Goal: Task Accomplishment & Management: Manage account settings

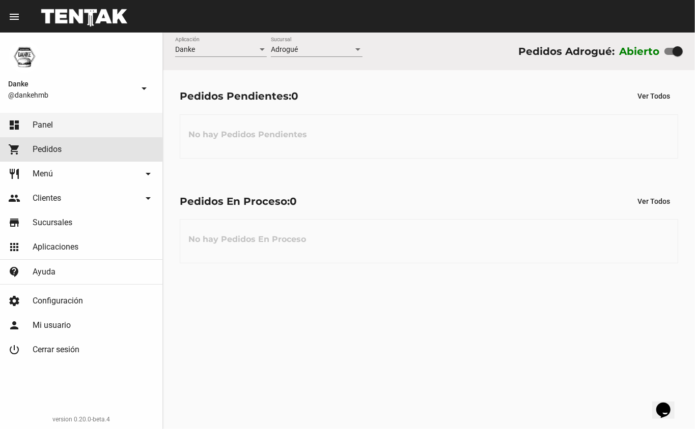
click at [60, 153] on span "Pedidos" at bounding box center [47, 149] width 29 height 10
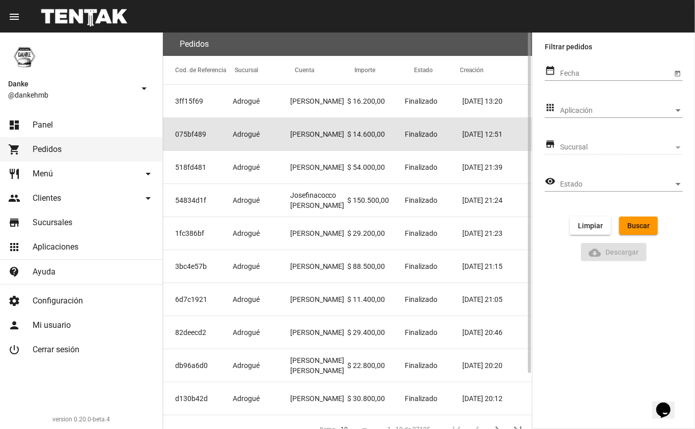
click at [312, 137] on mat-cell "[PERSON_NAME]" at bounding box center [318, 134] width 57 height 33
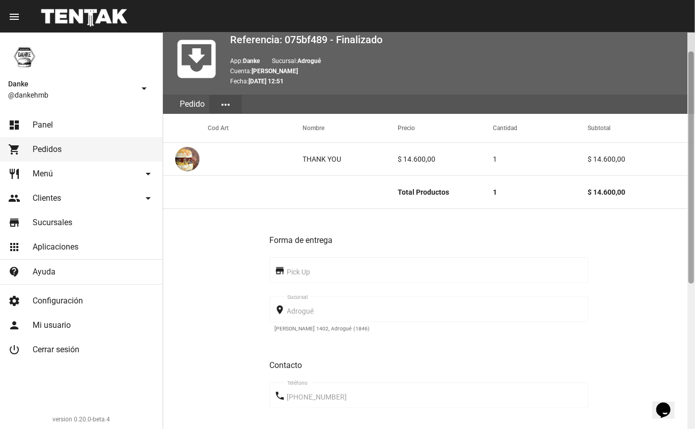
scroll to position [35, 0]
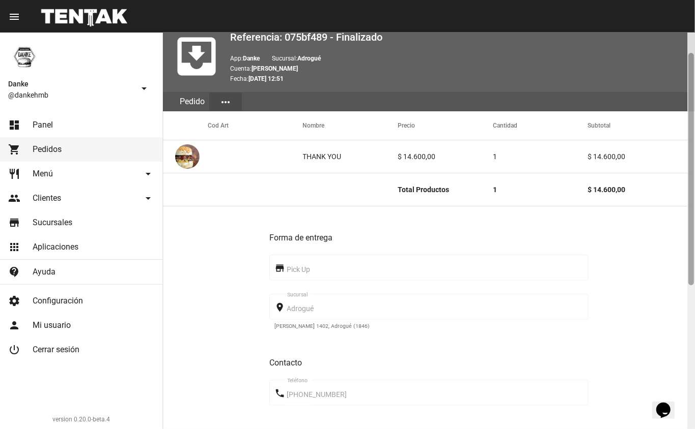
drag, startPoint x: 691, startPoint y: 250, endPoint x: 690, endPoint y: 271, distance: 20.9
click at [690, 271] on div at bounding box center [691, 169] width 6 height 233
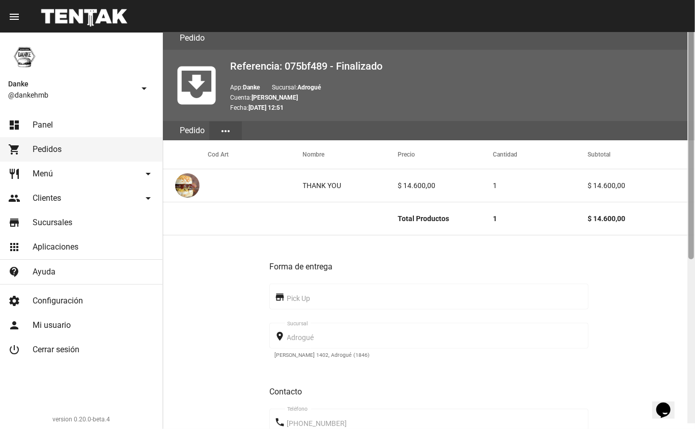
scroll to position [0, 0]
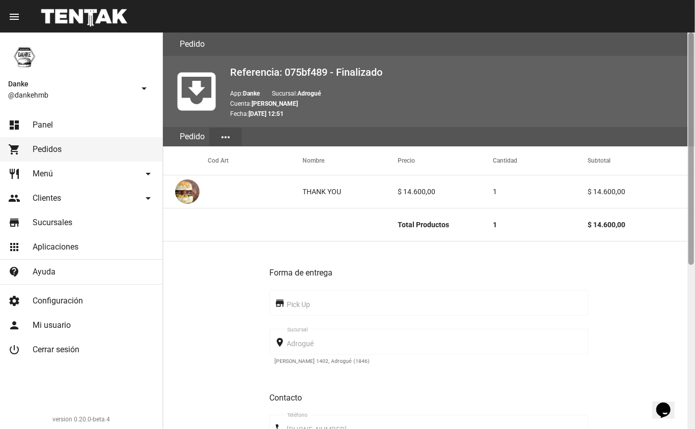
drag, startPoint x: 690, startPoint y: 281, endPoint x: 692, endPoint y: 258, distance: 22.5
click at [692, 258] on div at bounding box center [691, 149] width 6 height 233
drag, startPoint x: 690, startPoint y: 243, endPoint x: 688, endPoint y: 198, distance: 44.3
click at [688, 199] on div at bounding box center [691, 149] width 6 height 233
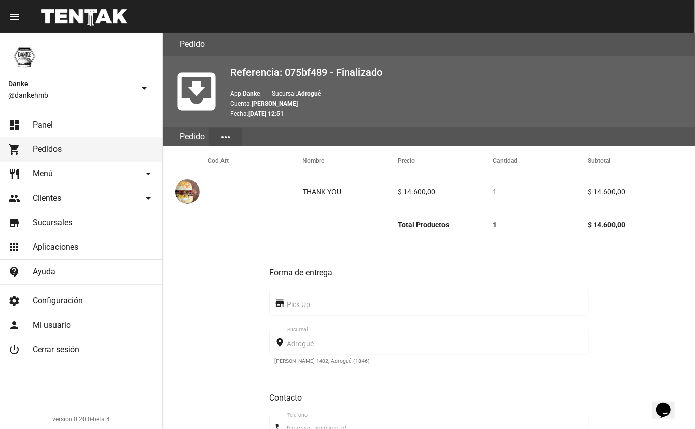
click at [36, 125] on span "Panel" at bounding box center [43, 125] width 20 height 10
